Goal: Information Seeking & Learning: Learn about a topic

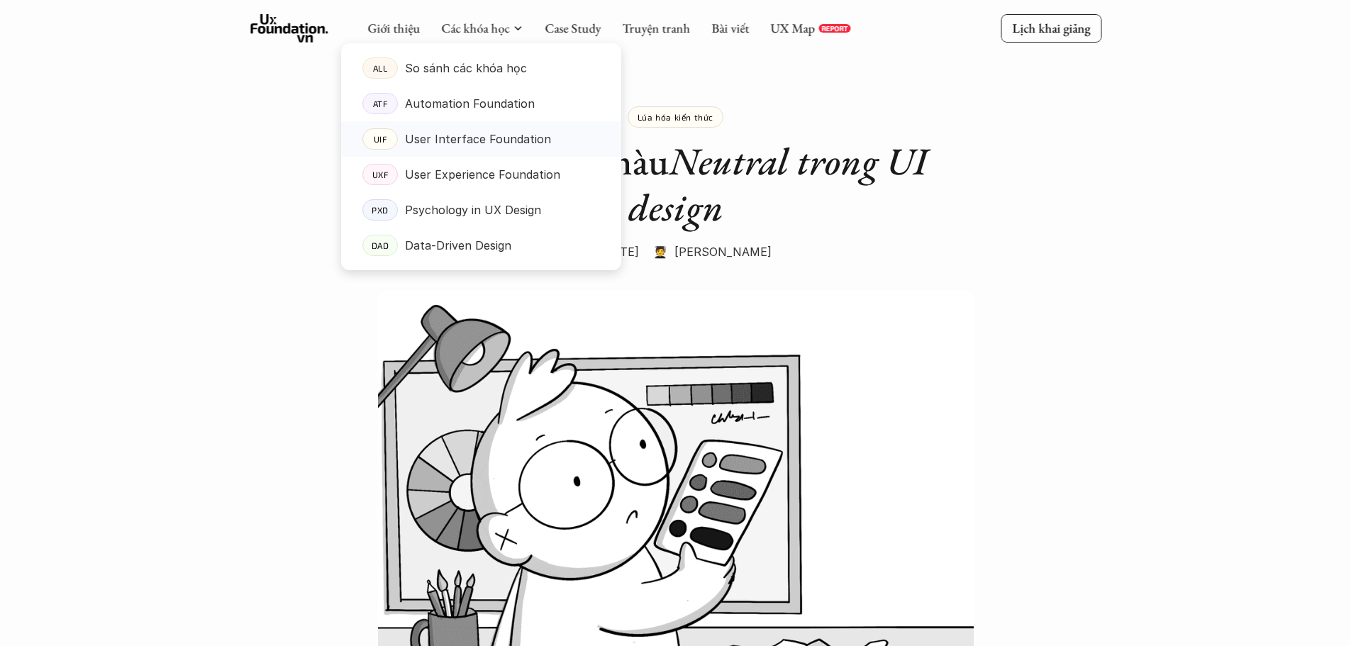
click at [472, 145] on p "User Interface Foundation" at bounding box center [478, 138] width 146 height 21
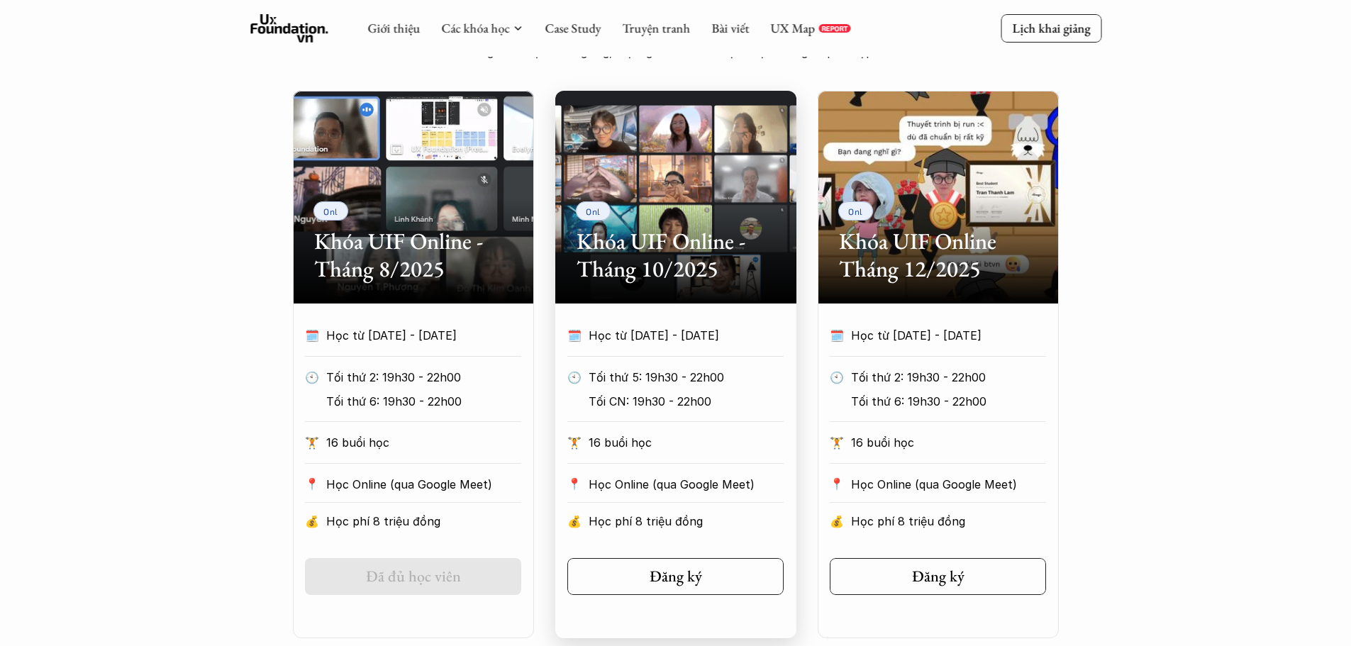
scroll to position [496, 0]
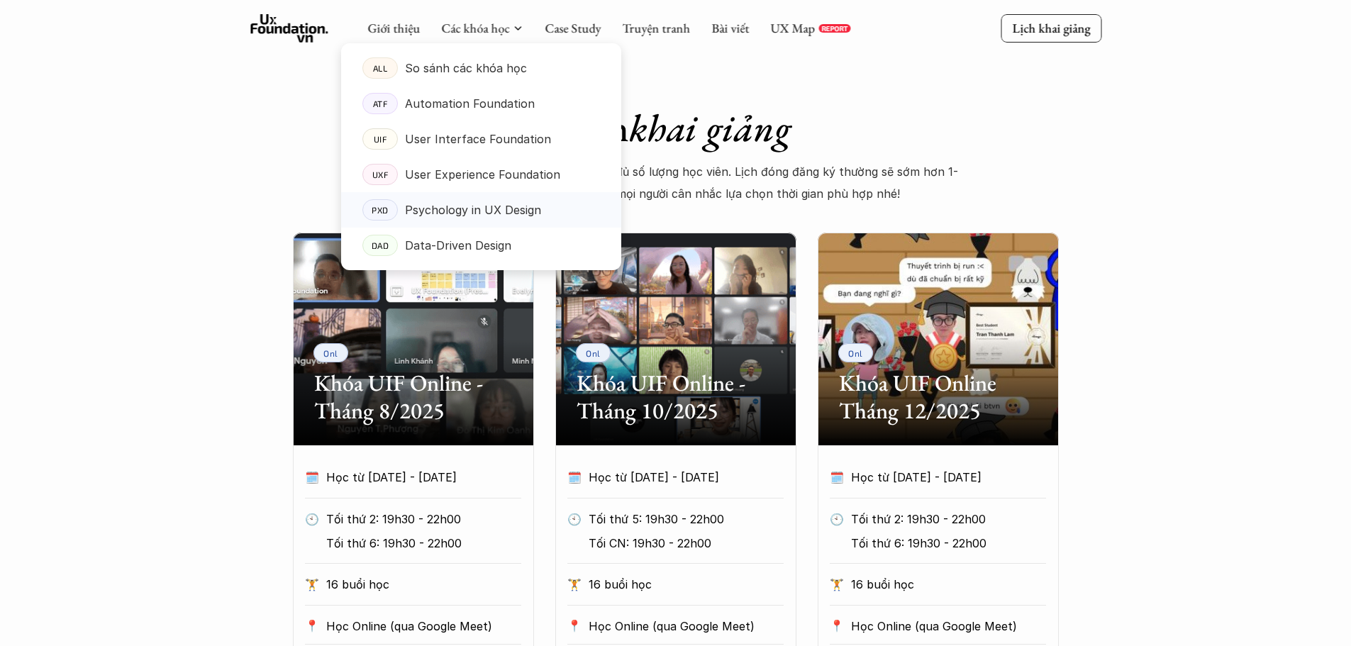
click at [433, 213] on p "Psychology in UX Design" at bounding box center [473, 209] width 136 height 21
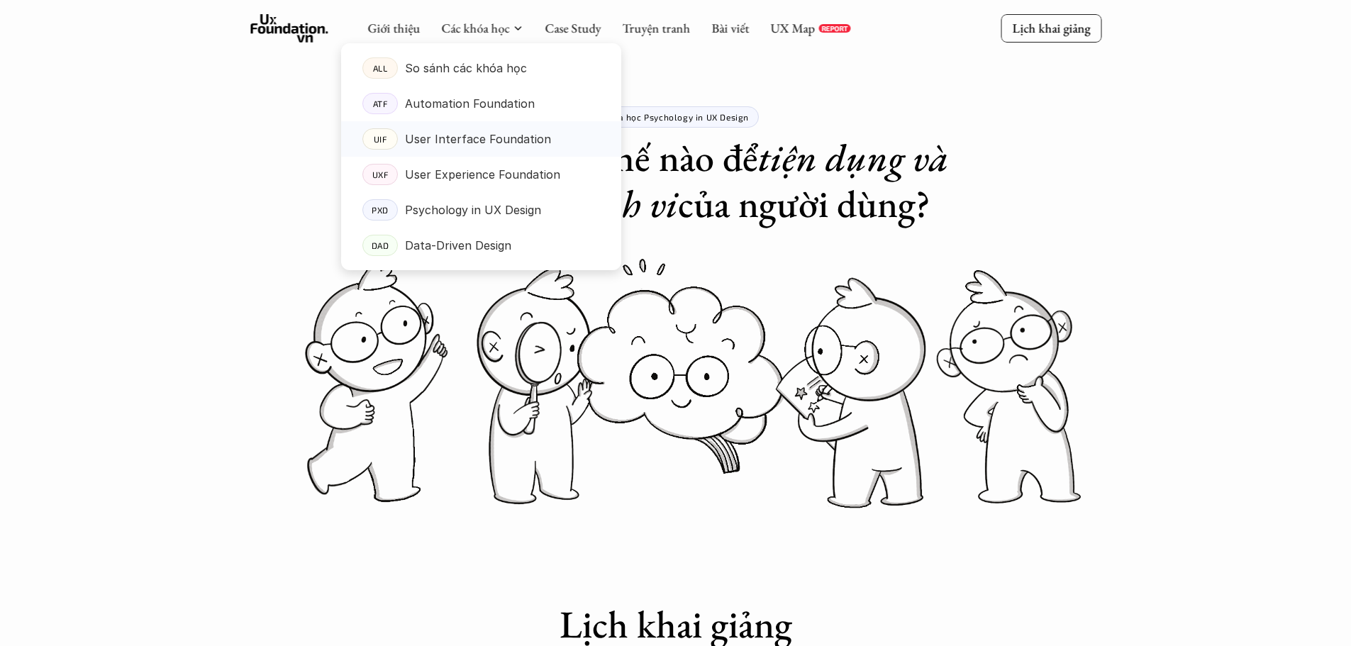
click at [464, 145] on p "User Interface Foundation" at bounding box center [478, 138] width 146 height 21
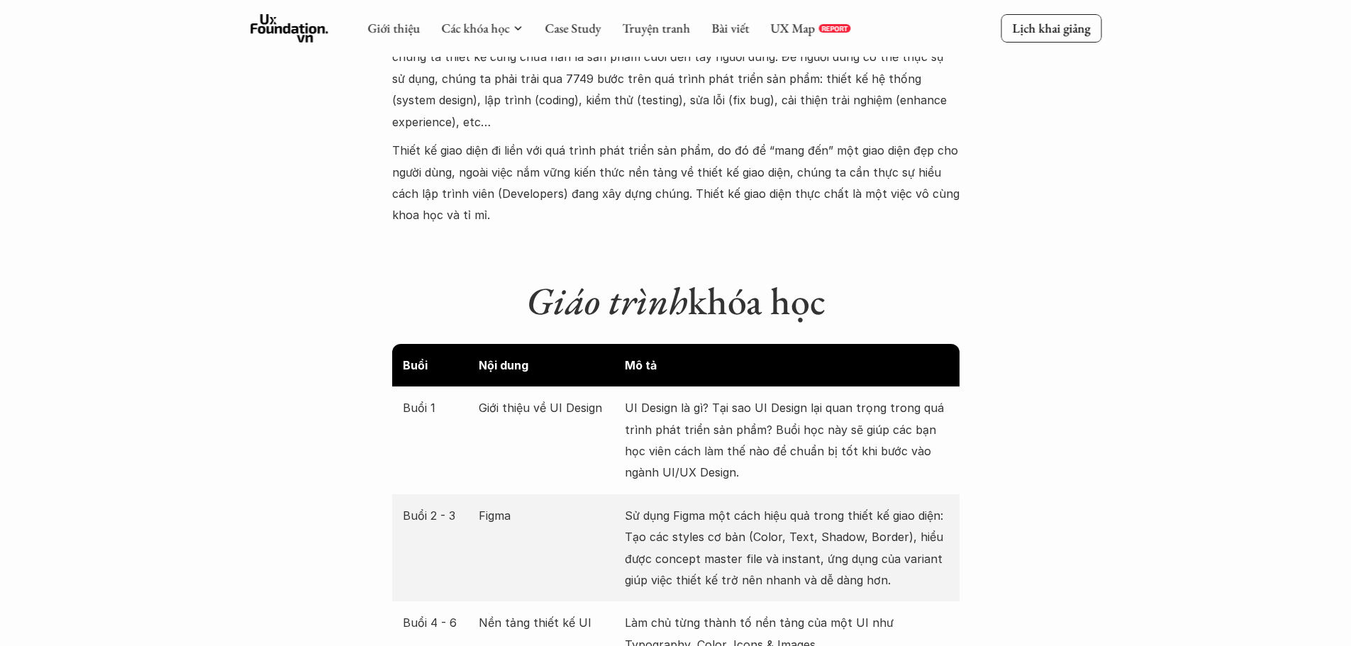
scroll to position [1631, 0]
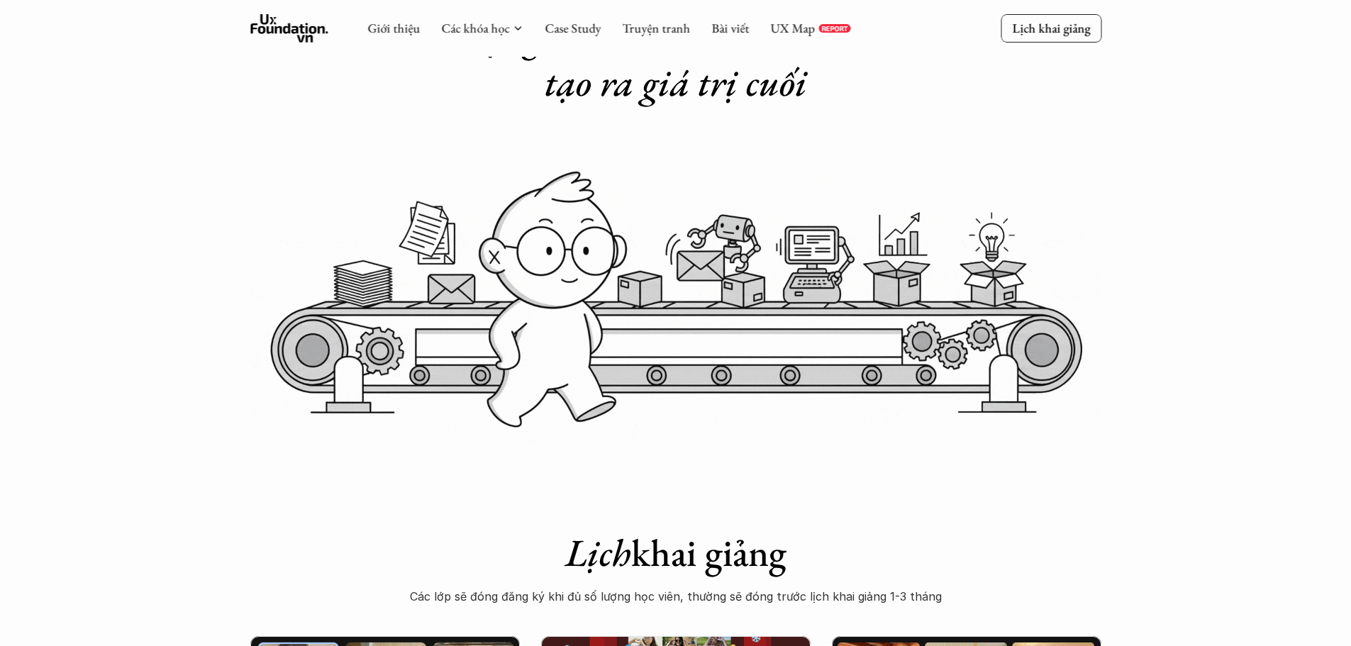
scroll to position [355, 0]
